Goal: Task Accomplishment & Management: Complete application form

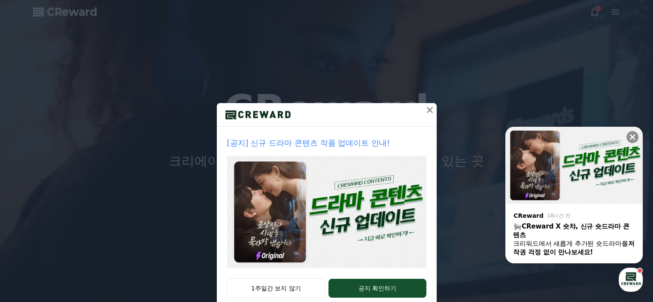
click at [429, 110] on icon at bounding box center [430, 110] width 10 height 10
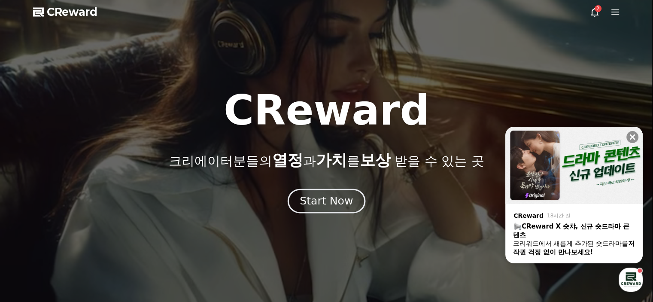
click at [325, 198] on div "Start Now" at bounding box center [326, 201] width 53 height 15
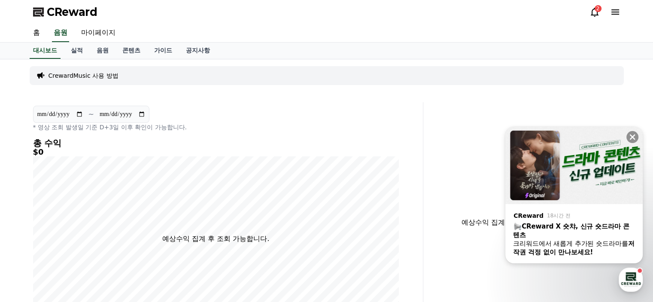
click at [592, 12] on icon at bounding box center [595, 12] width 8 height 9
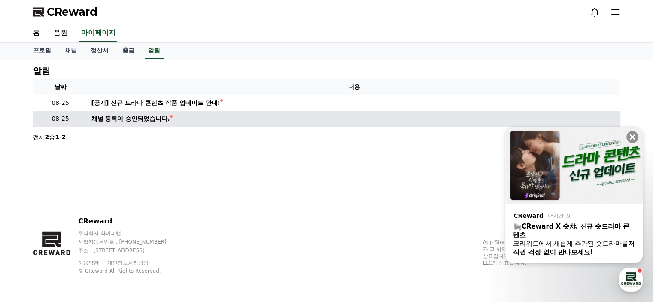
click at [183, 120] on td "채널 등록이 승인되었습니다." at bounding box center [354, 119] width 533 height 16
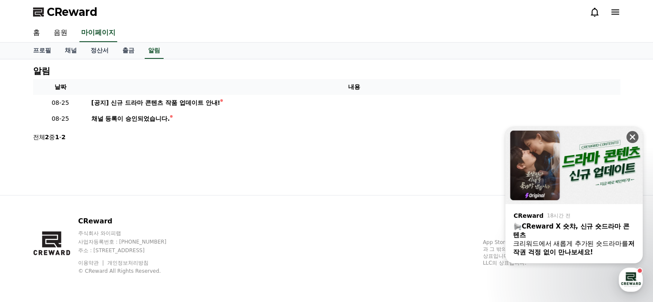
click at [629, 135] on icon at bounding box center [633, 137] width 9 height 9
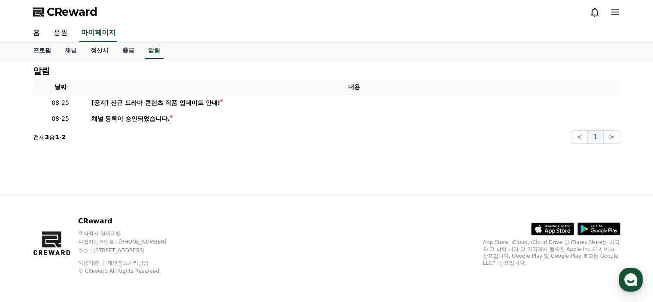
click at [48, 50] on link "프로필" at bounding box center [42, 51] width 32 height 16
select select "**********"
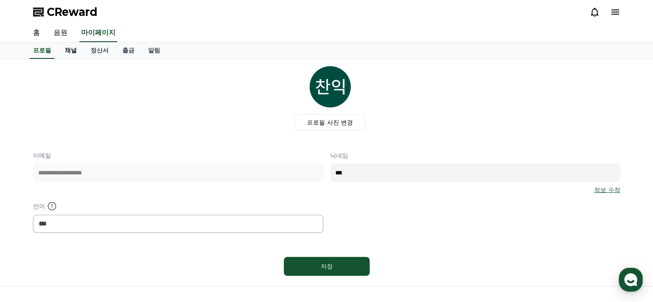
click at [73, 50] on link "채널" at bounding box center [71, 51] width 26 height 16
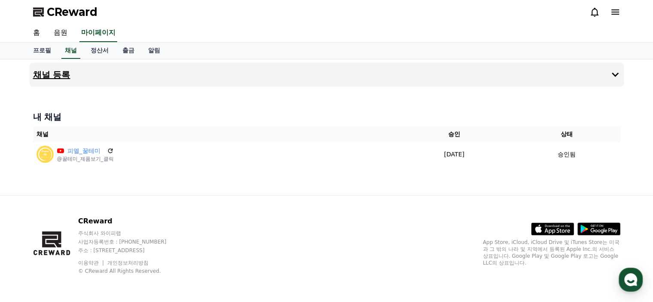
click at [616, 77] on icon at bounding box center [615, 75] width 10 height 10
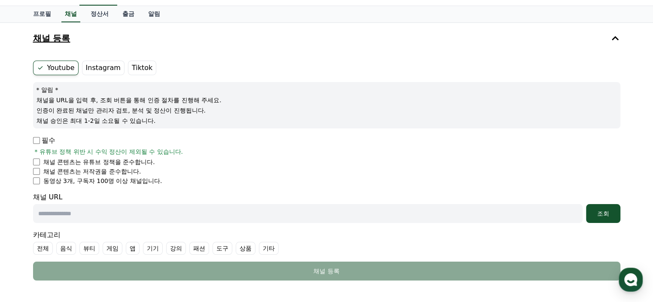
scroll to position [86, 0]
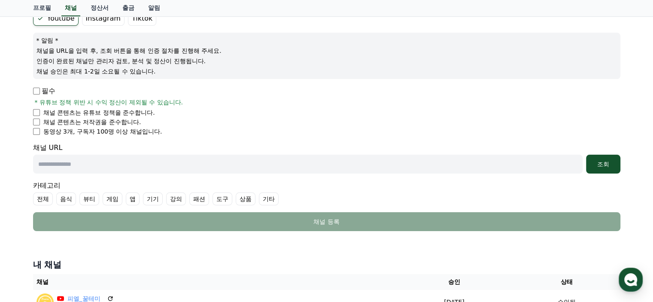
click at [284, 121] on li "채널 콘텐츠는 저작권을 준수합니다." at bounding box center [327, 122] width 588 height 9
click at [121, 156] on input "text" at bounding box center [308, 164] width 550 height 19
paste input "**********"
drag, startPoint x: 153, startPoint y: 164, endPoint x: 0, endPoint y: 160, distance: 153.4
click at [0, 160] on div "**********" at bounding box center [326, 147] width 653 height 348
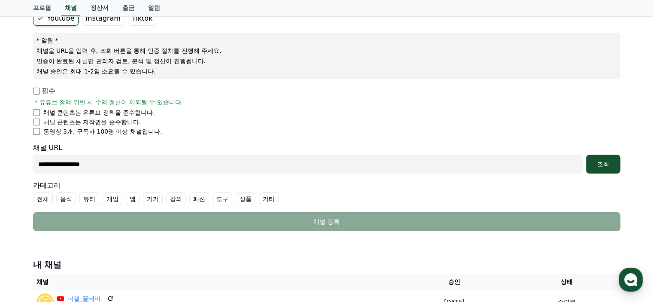
paste input "**********"
type input "**********"
click at [596, 164] on div "조회" at bounding box center [603, 164] width 27 height 9
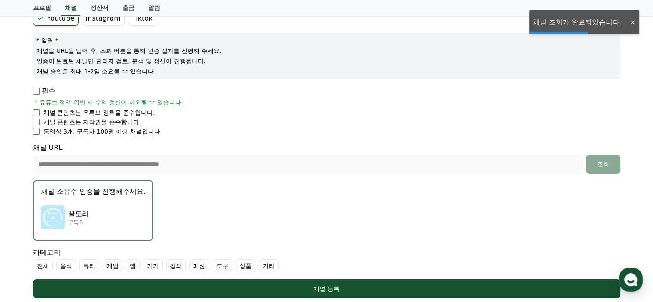
scroll to position [129, 0]
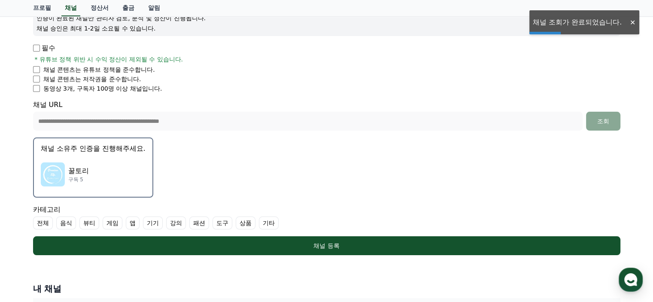
click at [70, 167] on p "꿀토리" at bounding box center [78, 171] width 21 height 10
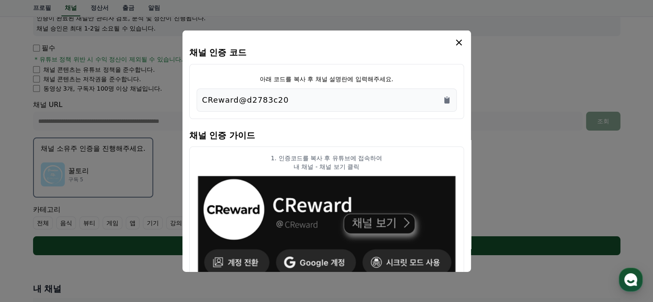
click at [309, 101] on div "CReward@d2783c20" at bounding box center [326, 100] width 249 height 12
click at [449, 99] on icon "Copy to clipboard" at bounding box center [447, 100] width 5 height 6
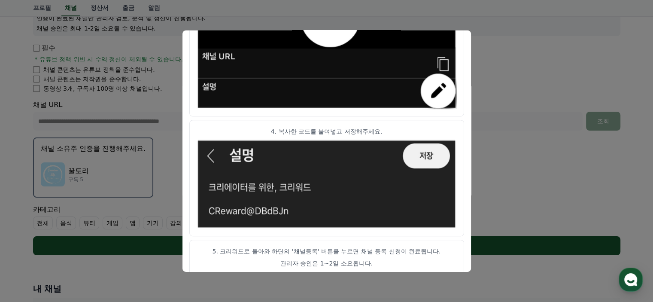
scroll to position [499, 0]
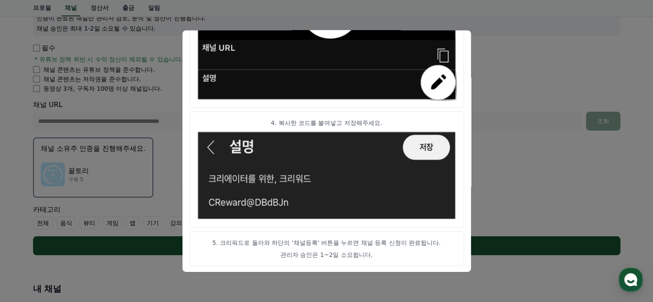
click at [500, 168] on button "close modal" at bounding box center [326, 151] width 653 height 302
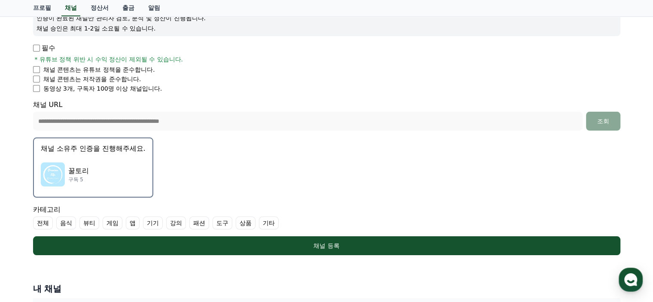
scroll to position [215, 0]
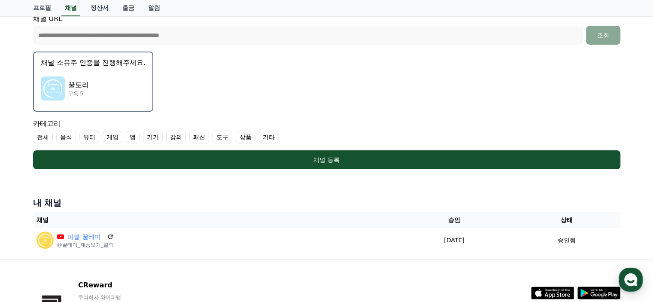
click at [243, 135] on label "상품" at bounding box center [246, 137] width 20 height 13
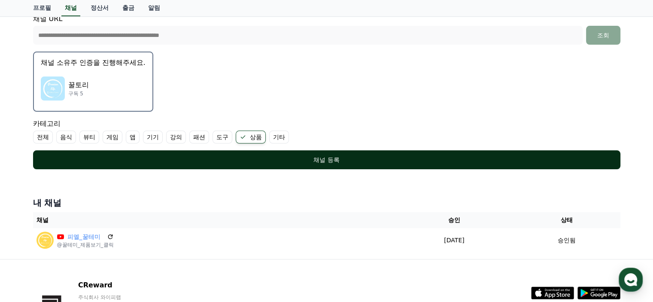
click at [278, 163] on div "채널 등록" at bounding box center [326, 160] width 553 height 9
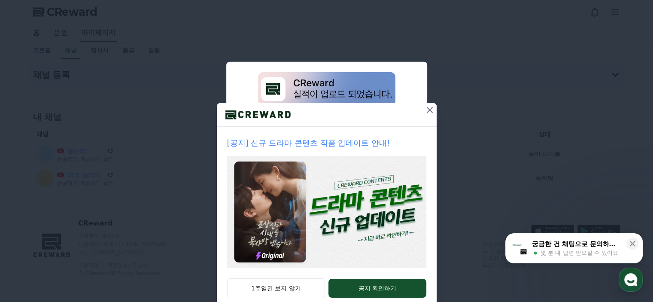
click at [430, 109] on icon at bounding box center [430, 110] width 10 height 10
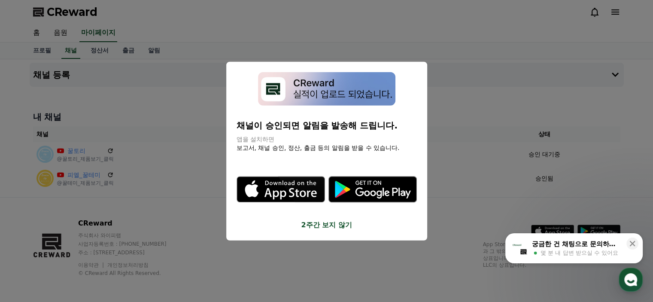
click at [329, 223] on button "2주간 보지 않기" at bounding box center [327, 225] width 180 height 10
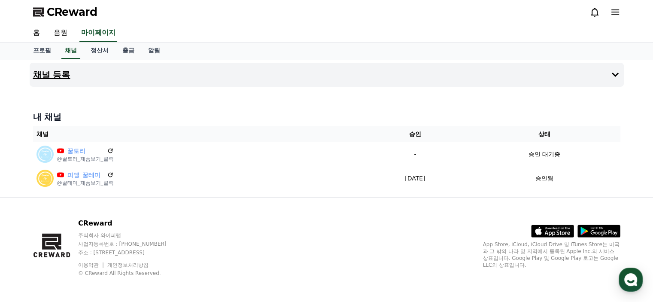
click at [616, 75] on icon at bounding box center [615, 75] width 7 height 4
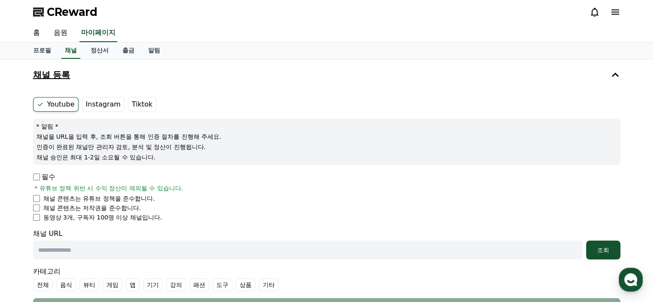
click at [616, 75] on icon at bounding box center [615, 75] width 7 height 4
